Goal: Information Seeking & Learning: Learn about a topic

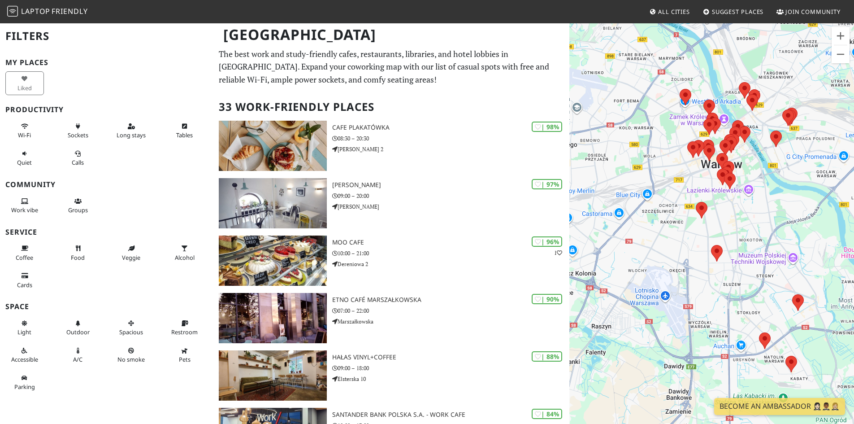
drag, startPoint x: 649, startPoint y: 129, endPoint x: 678, endPoint y: 130, distance: 29.2
click at [678, 130] on div at bounding box center [711, 234] width 285 height 424
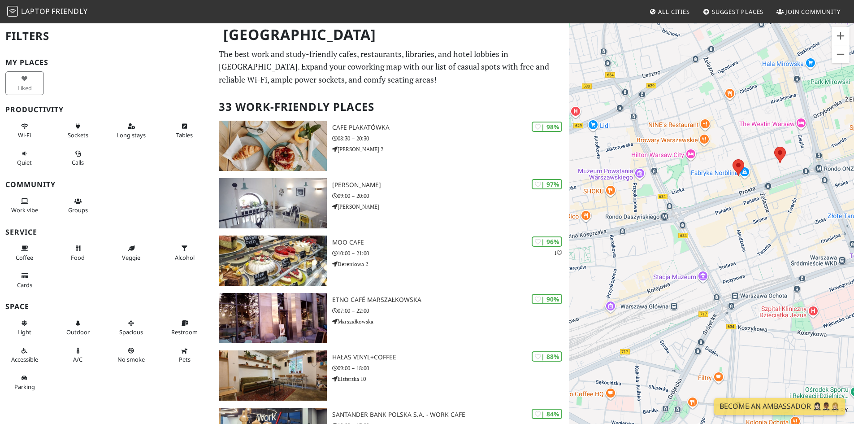
drag, startPoint x: 736, startPoint y: 176, endPoint x: 641, endPoint y: 148, distance: 99.0
click at [641, 148] on div at bounding box center [711, 234] width 285 height 424
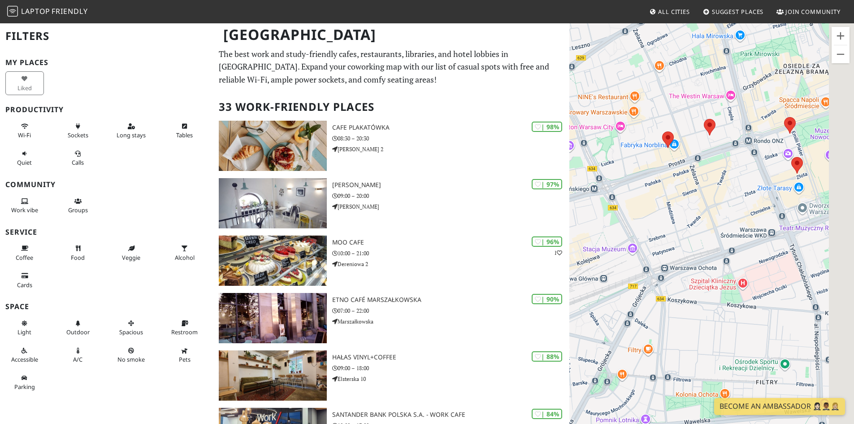
drag, startPoint x: 779, startPoint y: 202, endPoint x: 675, endPoint y: 159, distance: 112.5
click at [675, 159] on div at bounding box center [711, 234] width 285 height 424
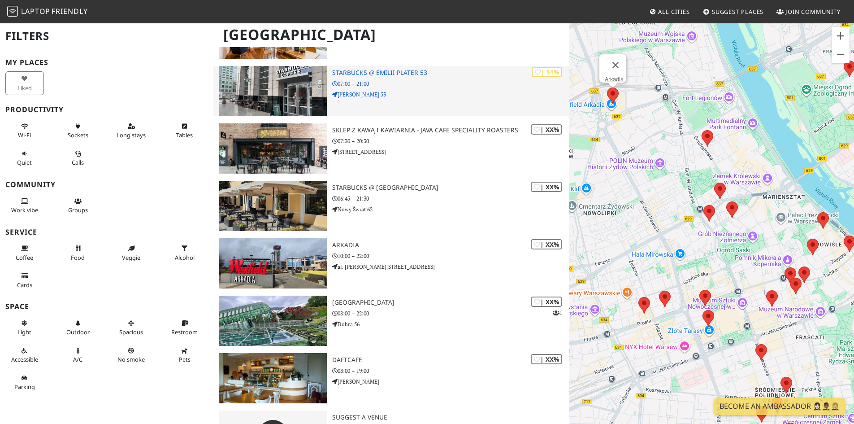
scroll to position [1605, 0]
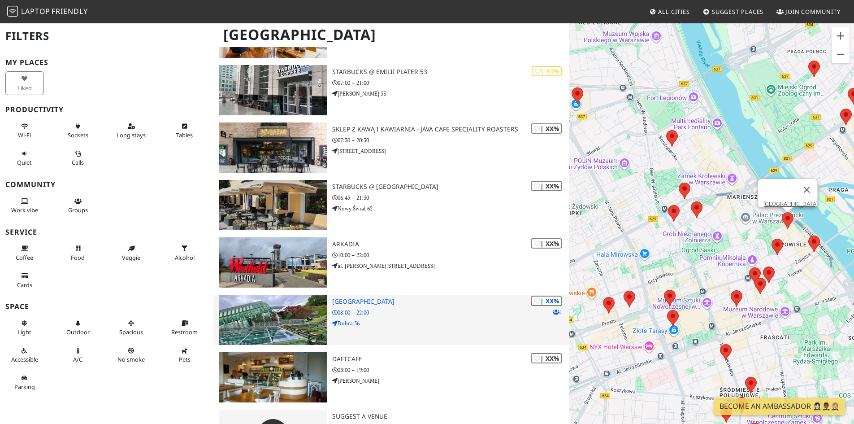
click at [373, 300] on h3 "[GEOGRAPHIC_DATA]" at bounding box center [450, 302] width 237 height 8
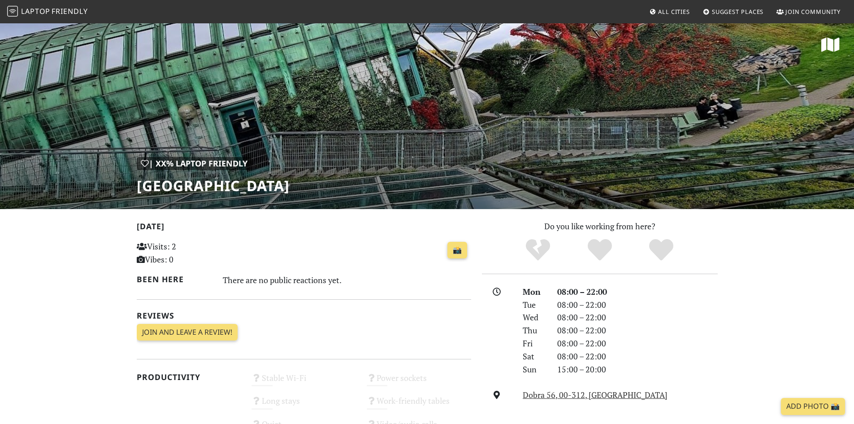
drag, startPoint x: 137, startPoint y: 183, endPoint x: 368, endPoint y: 180, distance: 230.9
click at [368, 180] on div "| XX% Laptop Friendly Warsaw University Library" at bounding box center [427, 115] width 854 height 186
copy h1 "[GEOGRAPHIC_DATA]"
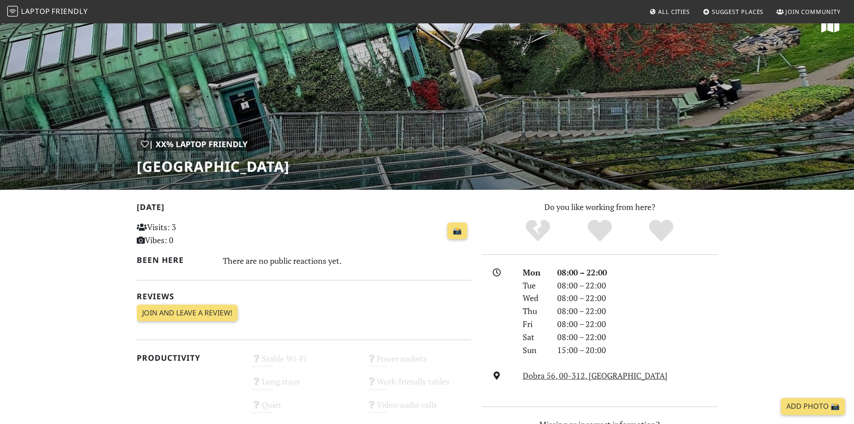
scroll to position [20, 0]
